Goal: Information Seeking & Learning: Learn about a topic

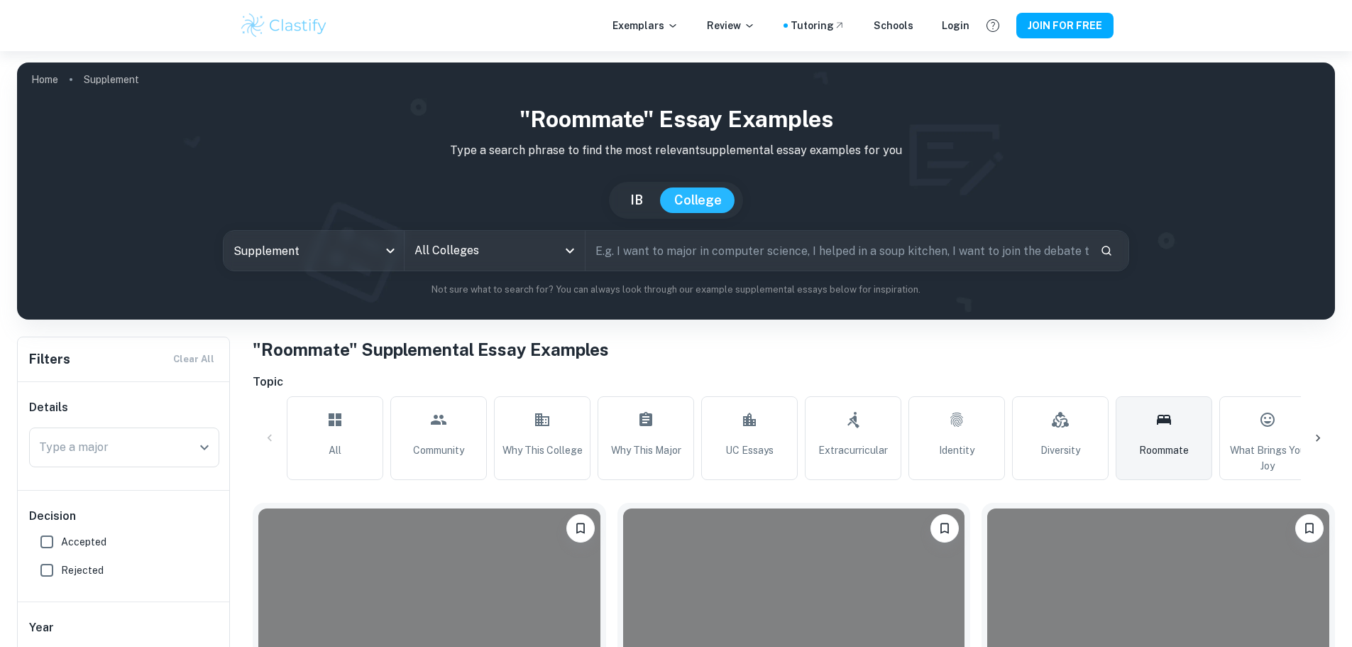
scroll to position [402, 0]
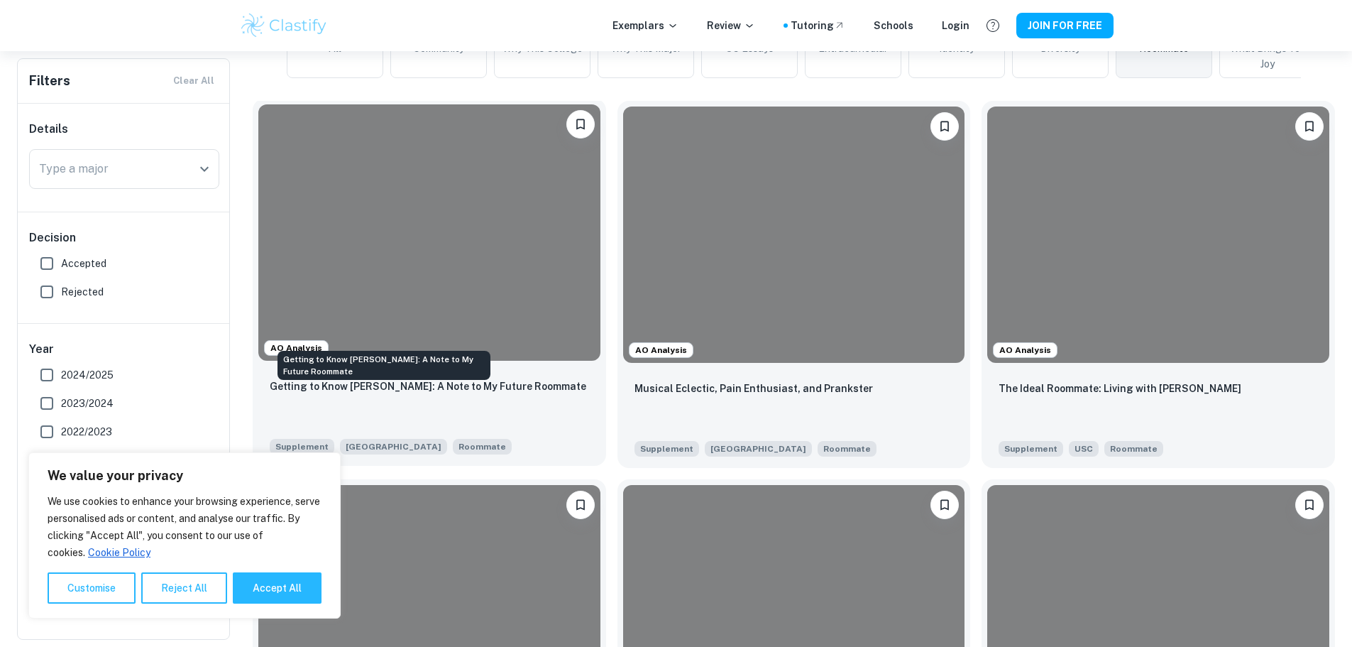
click at [367, 378] on p "Getting to Know [PERSON_NAME]: A Note to My Future Roommate" at bounding box center [428, 386] width 317 height 16
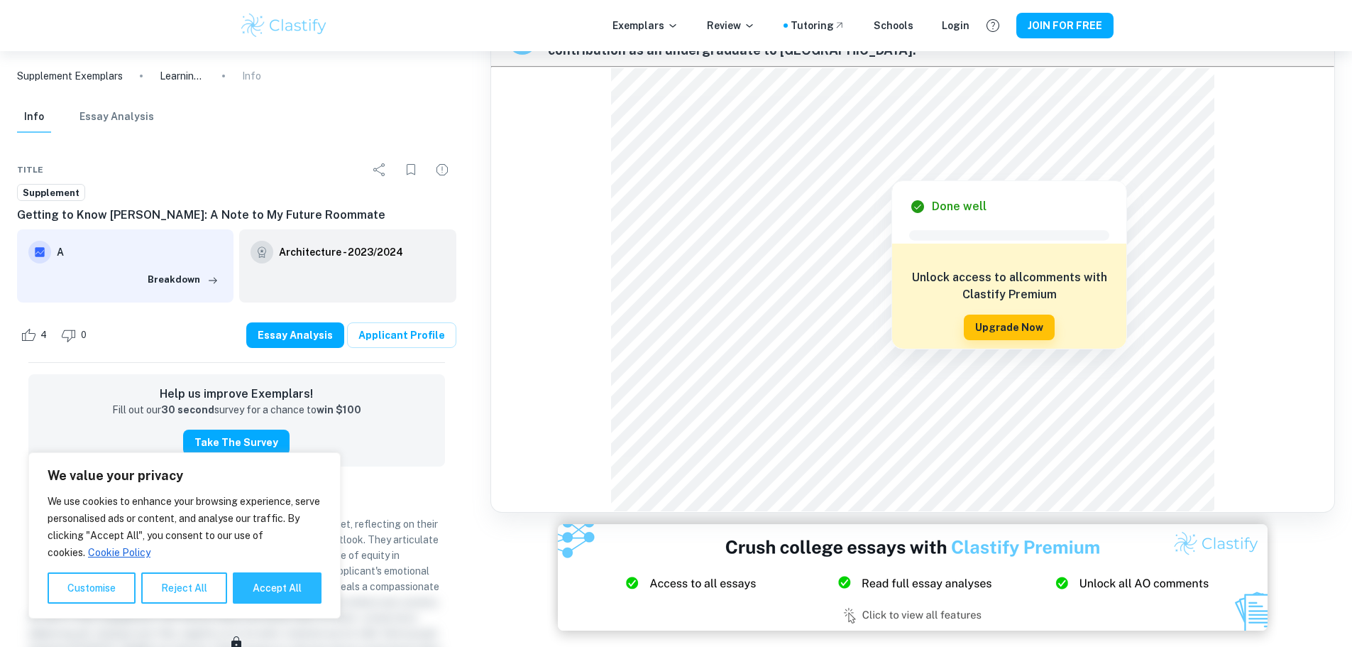
scroll to position [2208, 0]
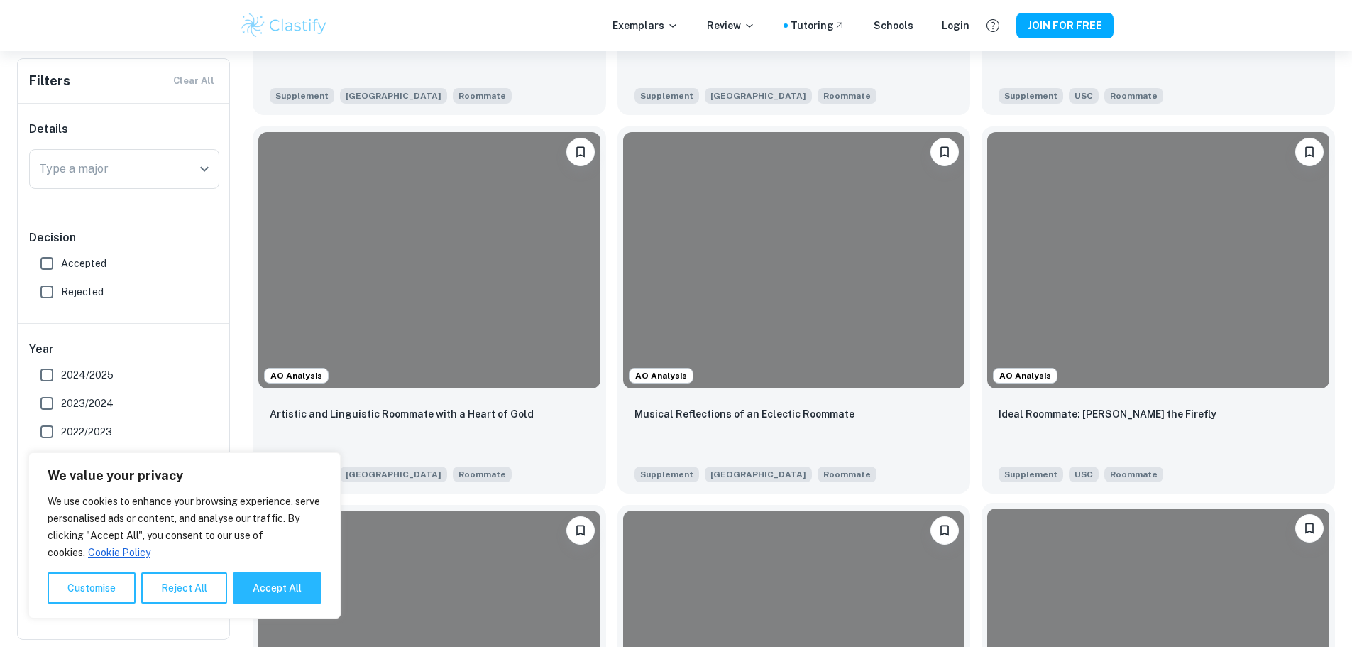
scroll to position [757, 0]
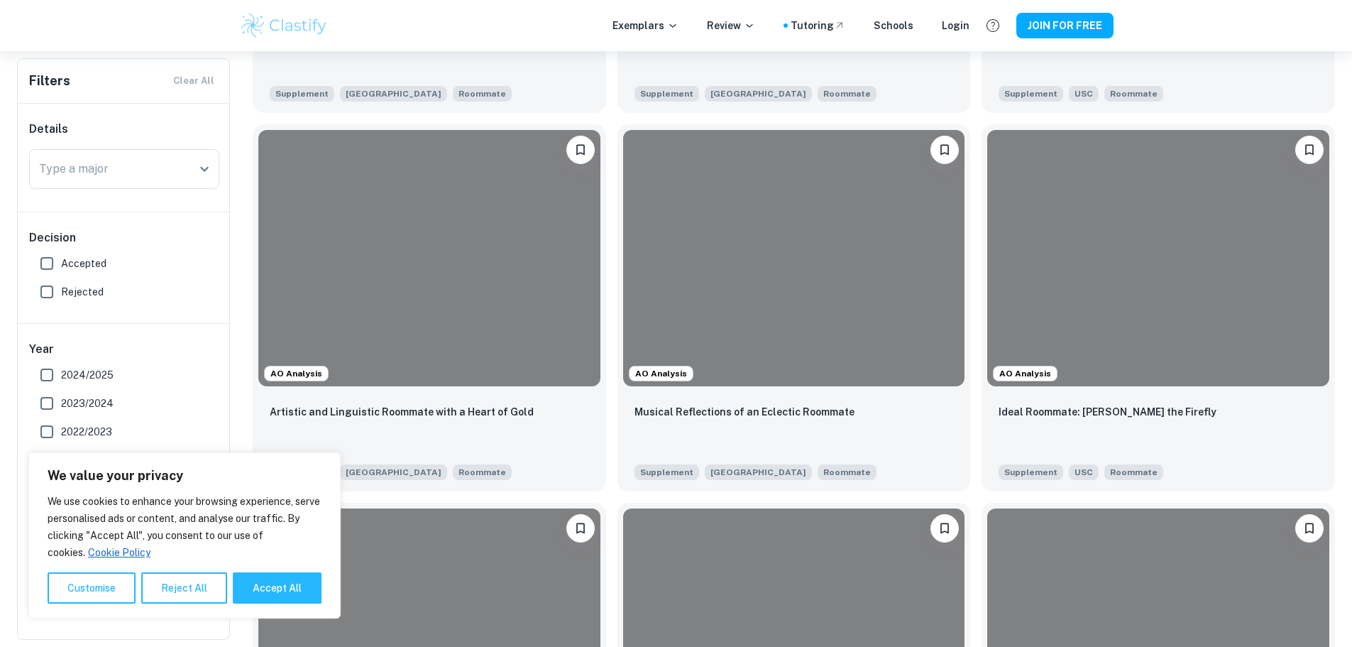
click at [197, 588] on button "Reject All" at bounding box center [184, 587] width 86 height 31
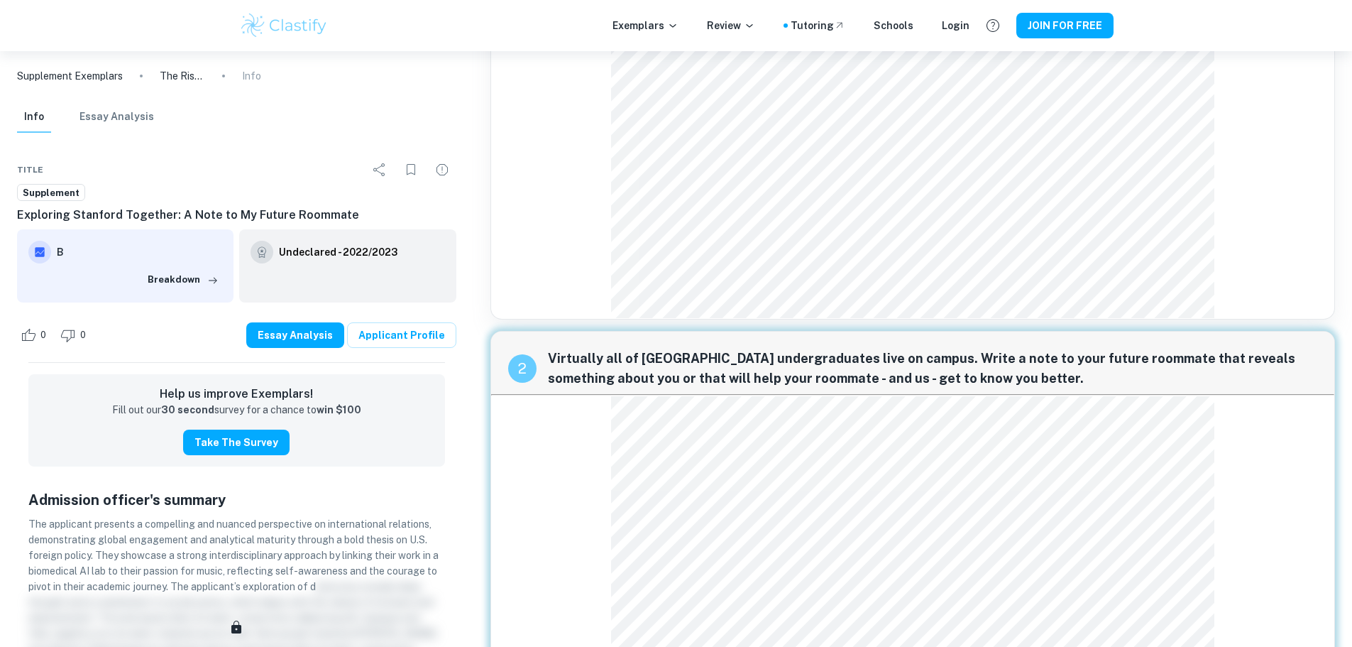
scroll to position [426, 0]
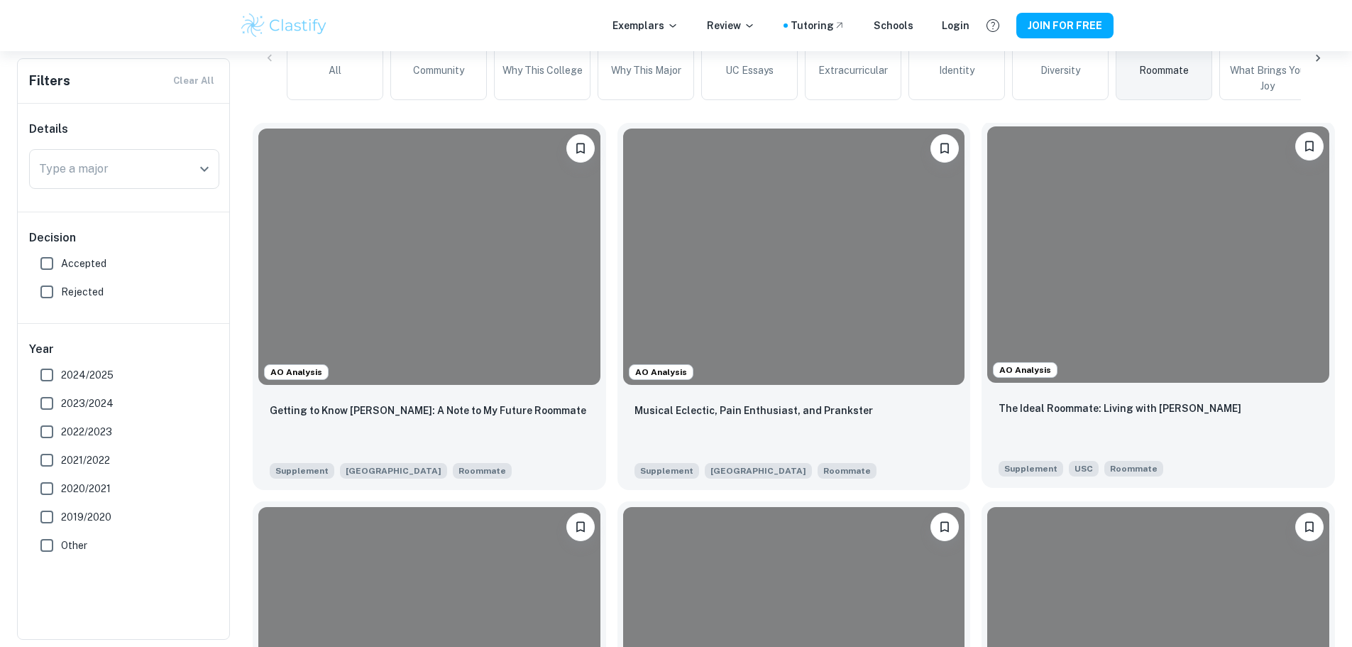
scroll to position [307, 0]
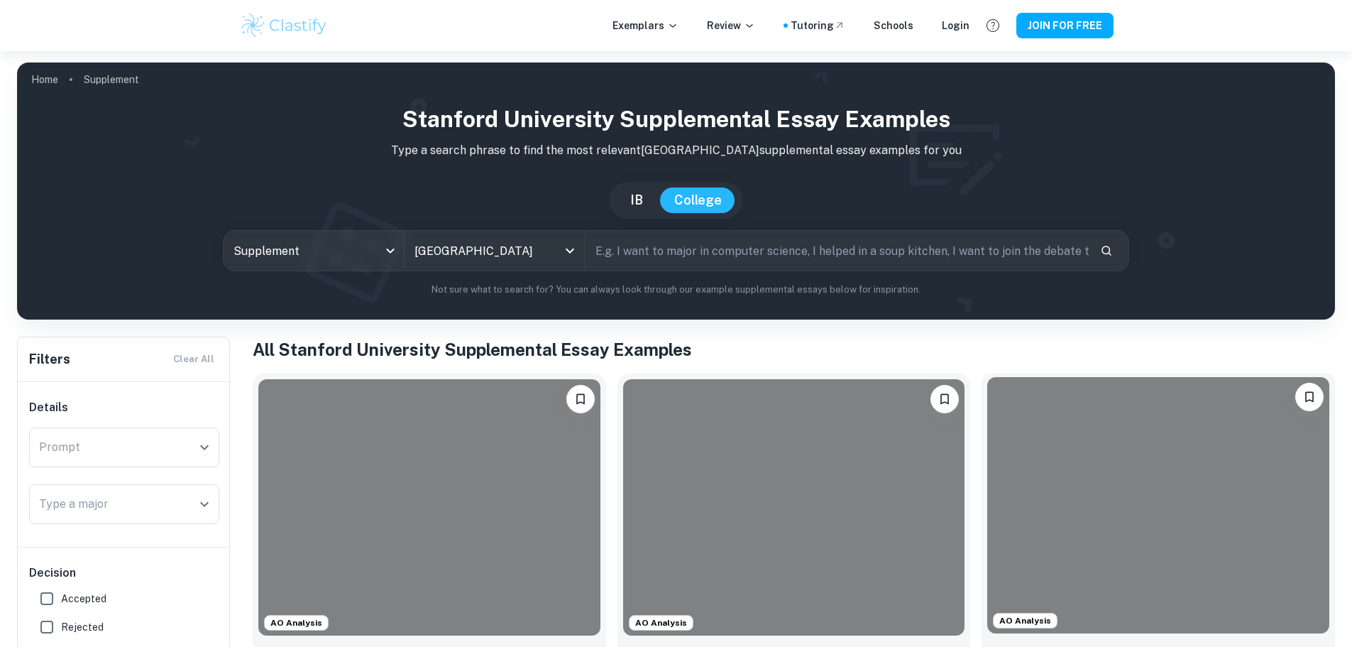
scroll to position [119, 0]
